Goal: Information Seeking & Learning: Learn about a topic

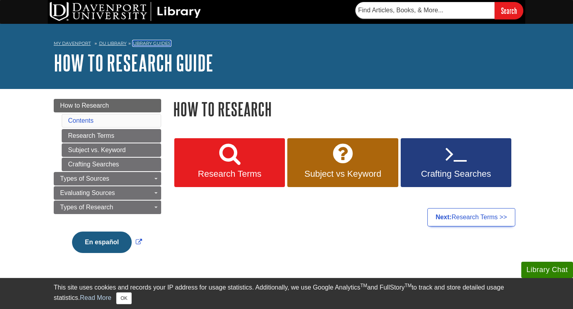
click at [152, 45] on link "Library Guides" at bounding box center [152, 44] width 38 height 6
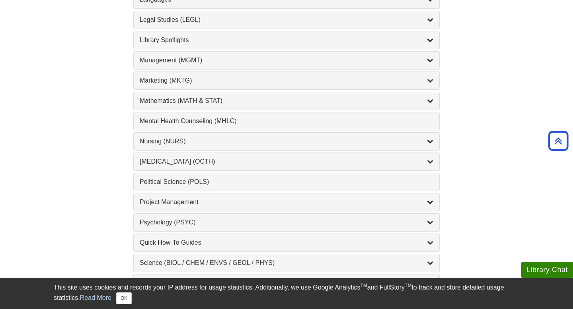
scroll to position [673, 0]
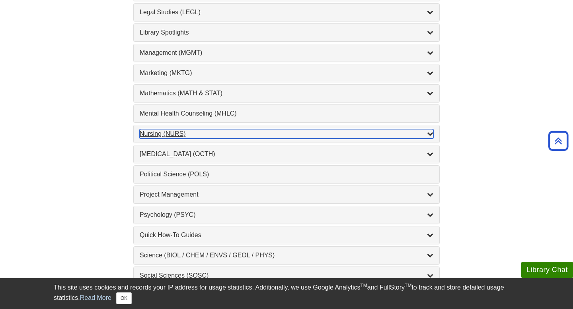
click at [163, 137] on div "Nursing (NURS) , 14 guides" at bounding box center [286, 134] width 293 height 10
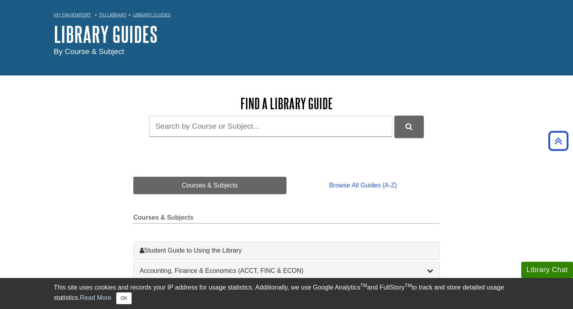
scroll to position [0, 0]
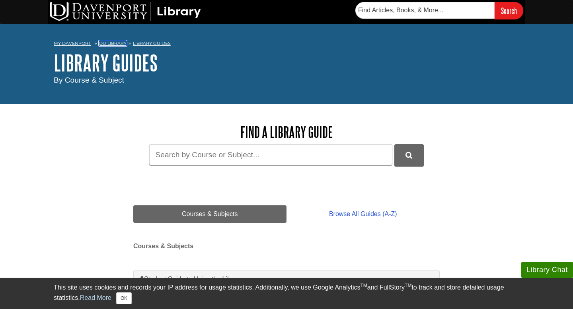
click at [117, 44] on link "DU Library" at bounding box center [112, 44] width 27 height 6
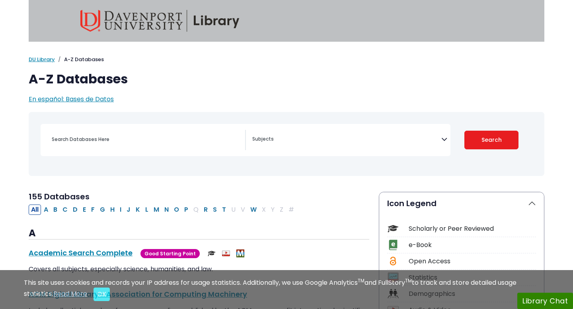
select select "Database Subject Filter"
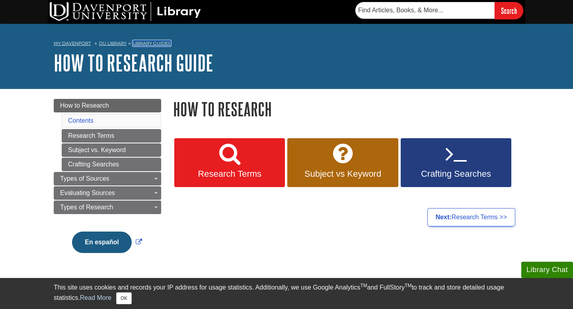
click at [155, 41] on link "Library Guides" at bounding box center [152, 44] width 38 height 6
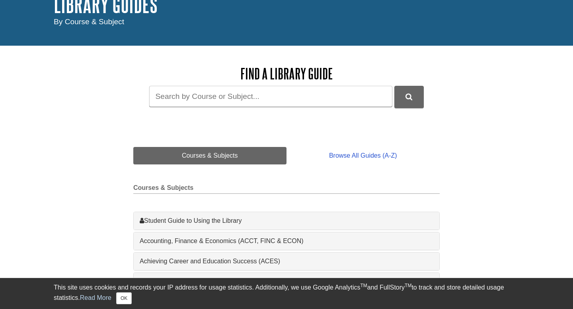
scroll to position [59, 0]
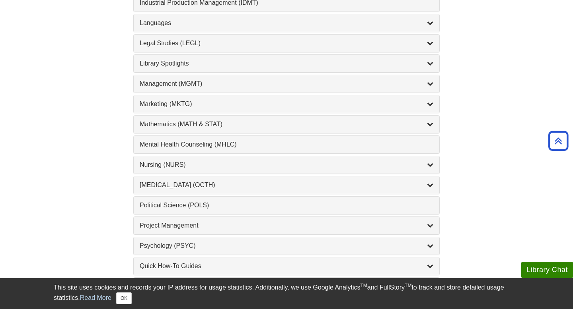
scroll to position [673, 0]
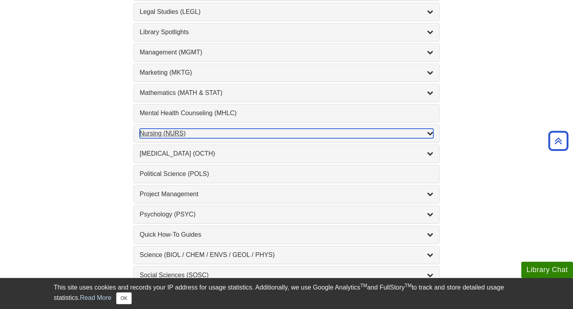
click at [206, 132] on div "Nursing (NURS) , 14 guides" at bounding box center [286, 134] width 293 height 10
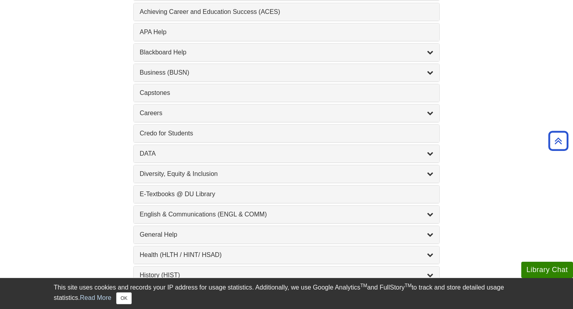
scroll to position [0, 0]
